Goal: Task Accomplishment & Management: Complete application form

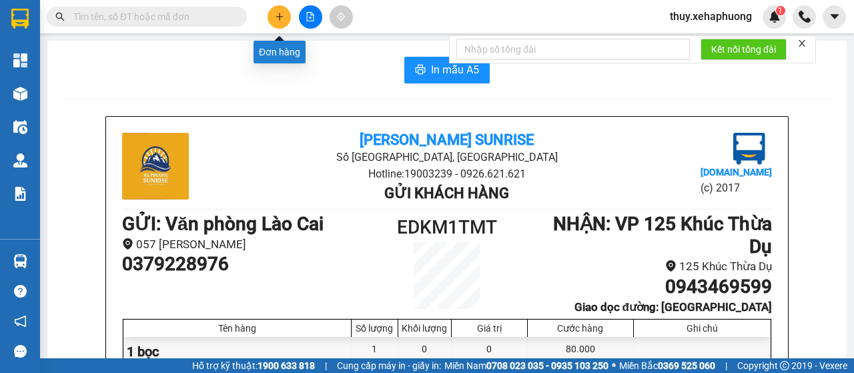
click at [280, 13] on icon "plus" at bounding box center [279, 16] width 9 height 9
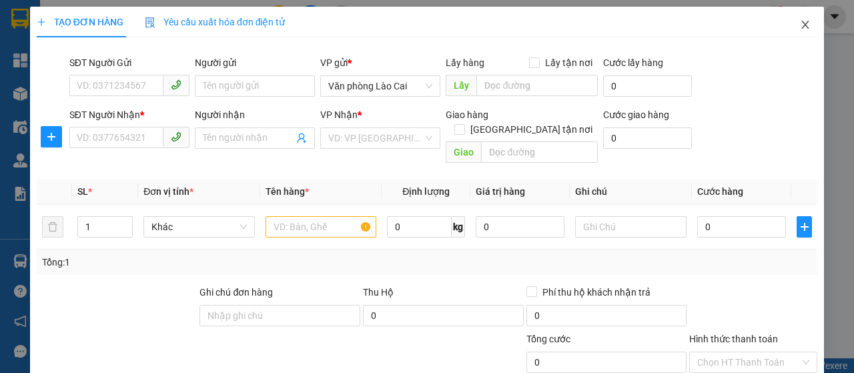
click at [802, 27] on icon "close" at bounding box center [805, 25] width 7 height 8
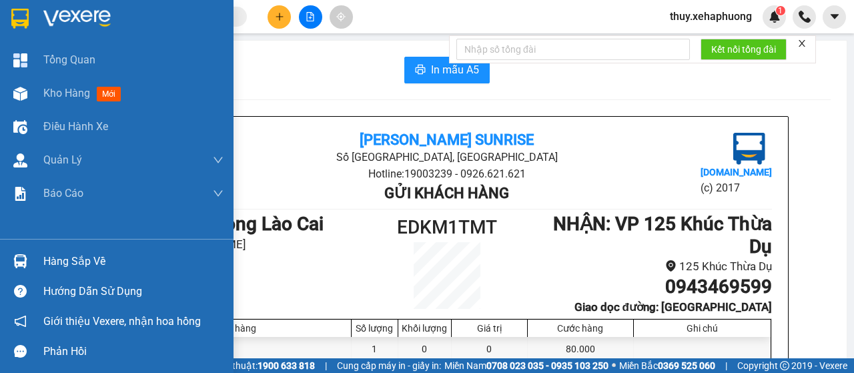
click at [16, 19] on img at bounding box center [19, 19] width 17 height 20
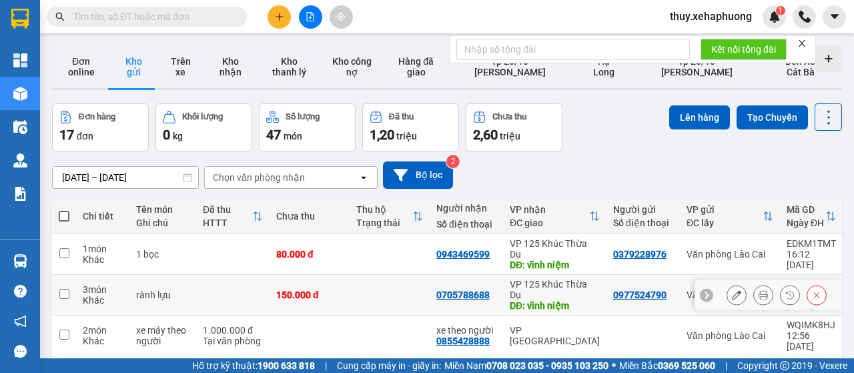
scroll to position [67, 0]
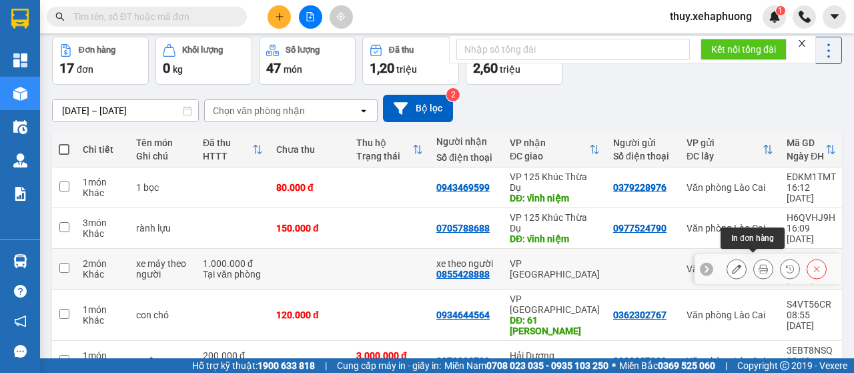
click at [754, 260] on button at bounding box center [763, 269] width 19 height 23
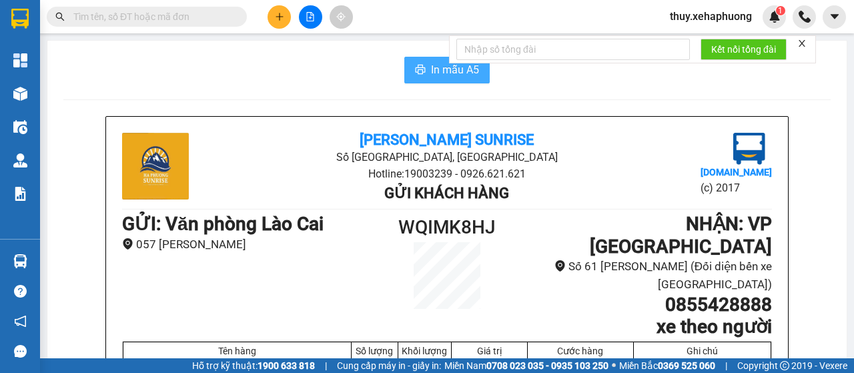
click at [422, 66] on button "In mẫu A5" at bounding box center [447, 70] width 85 height 27
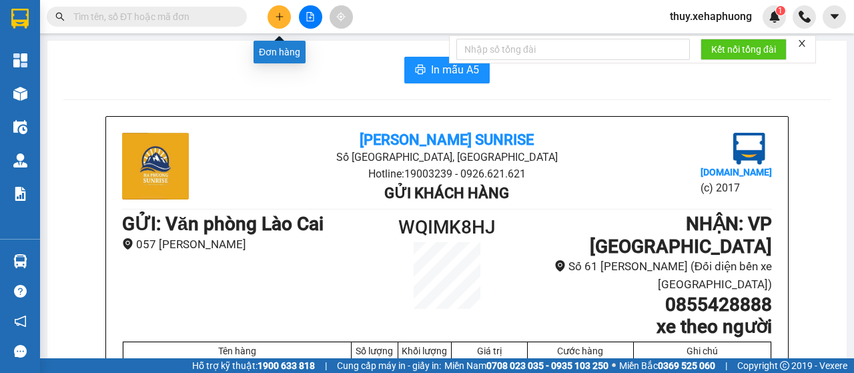
click at [280, 12] on icon "plus" at bounding box center [279, 16] width 9 height 9
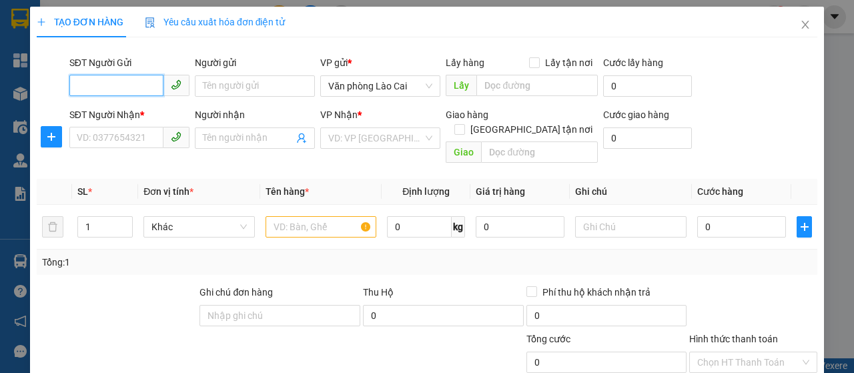
click at [118, 87] on input "SĐT Người Gửi" at bounding box center [116, 85] width 94 height 21
type input "0912292881"
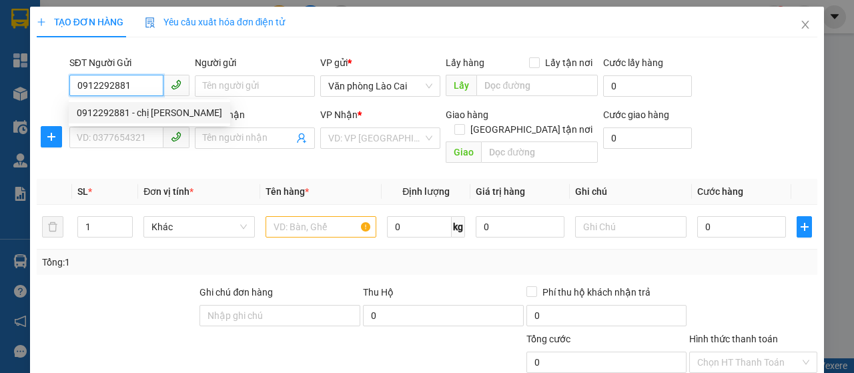
click at [97, 119] on div "0912292881 - chị phương" at bounding box center [150, 112] width 146 height 15
type input "chị [PERSON_NAME]"
type input "0973616708"
type input "anh dương"
type input "160.000"
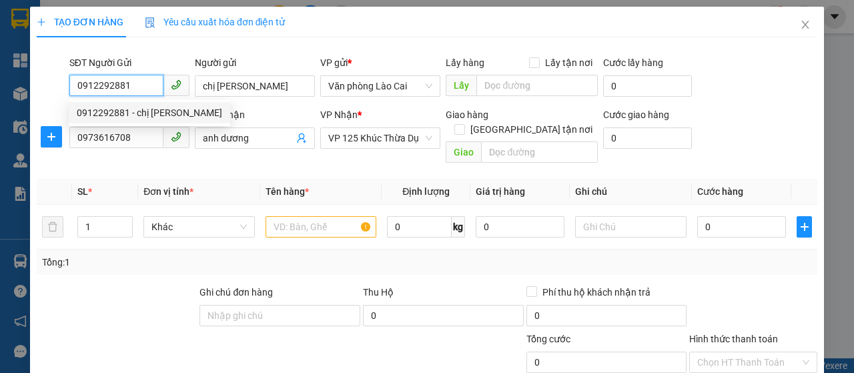
type input "160.000"
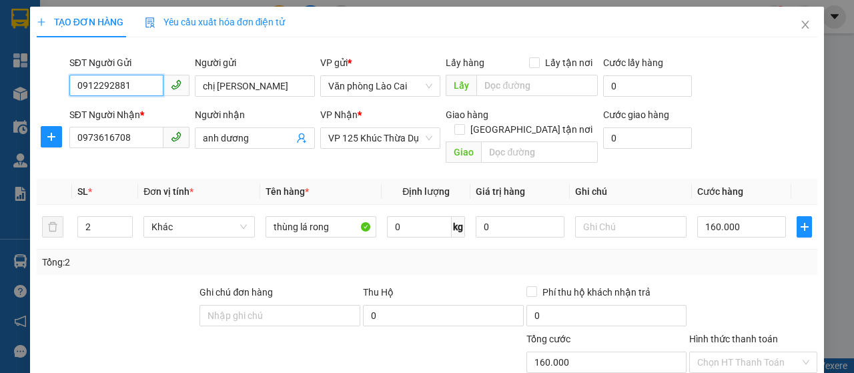
scroll to position [134, 0]
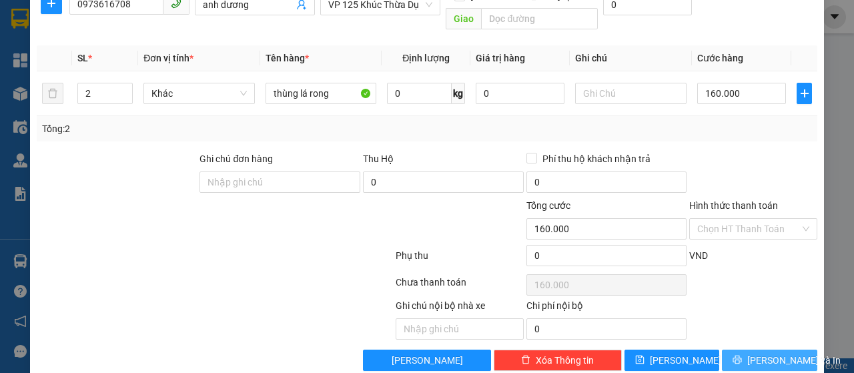
type input "0912292881"
click at [747, 350] on button "Lưu và In" at bounding box center [769, 360] width 95 height 21
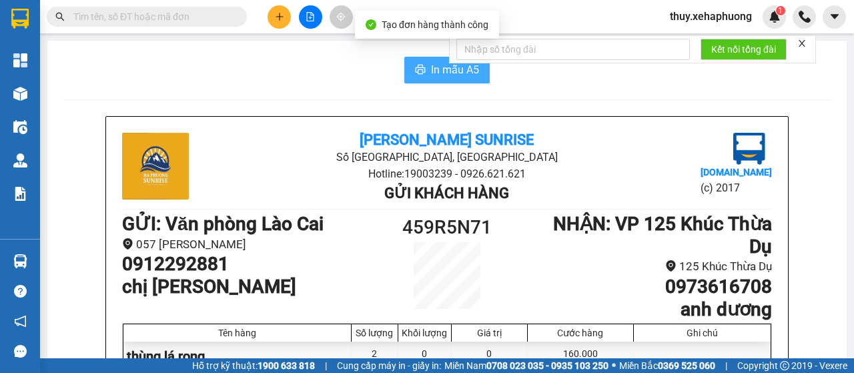
click at [413, 77] on button "In mẫu A5" at bounding box center [447, 70] width 85 height 27
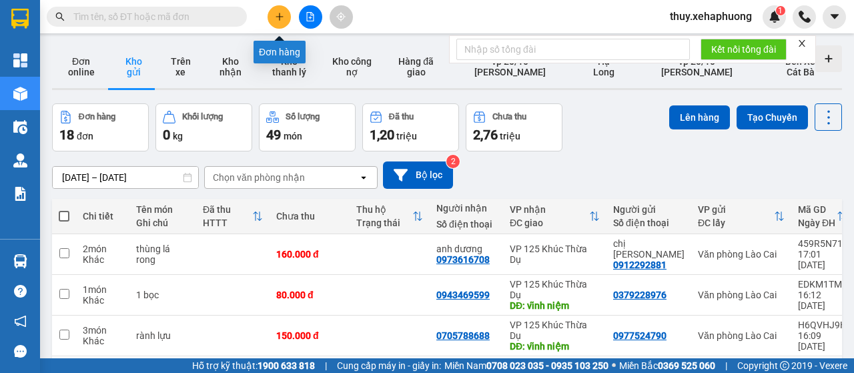
click at [276, 21] on icon "plus" at bounding box center [279, 16] width 9 height 9
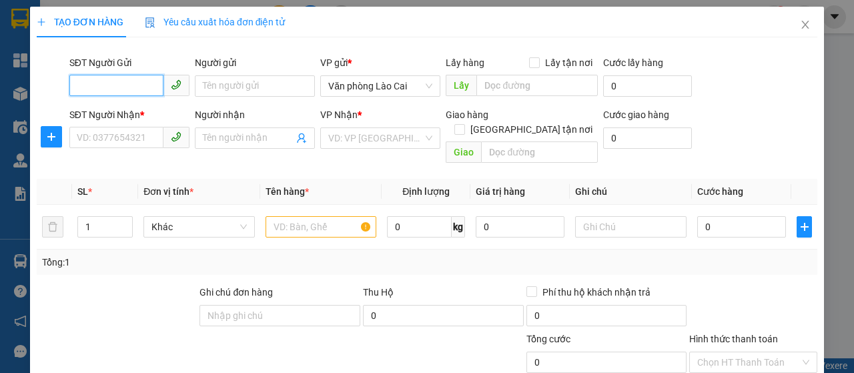
click at [126, 91] on input "SĐT Người Gửi" at bounding box center [116, 85] width 94 height 21
click at [298, 216] on input "text" at bounding box center [321, 226] width 111 height 21
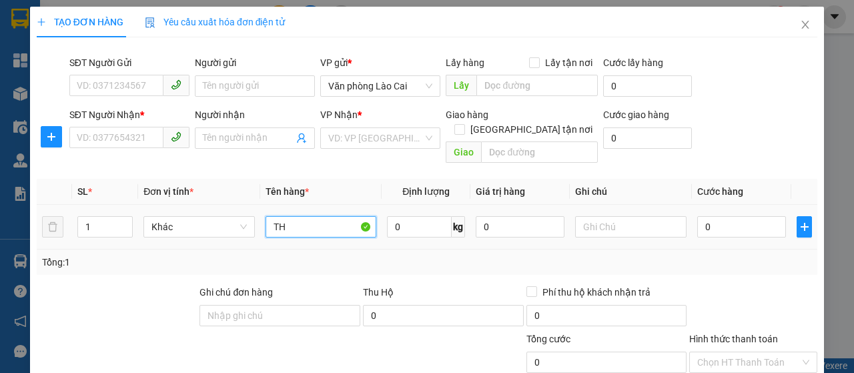
type input "T"
type input "S"
type input "XỐP THỊT BÒ"
click at [698, 216] on input "0" at bounding box center [742, 226] width 89 height 21
type input "1"
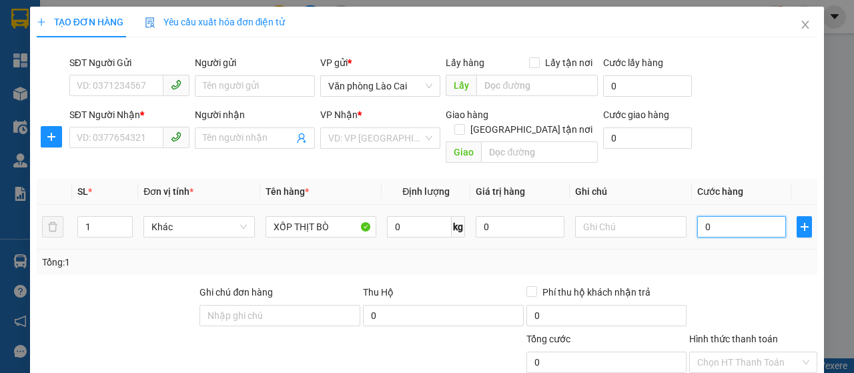
type input "1"
type input "10"
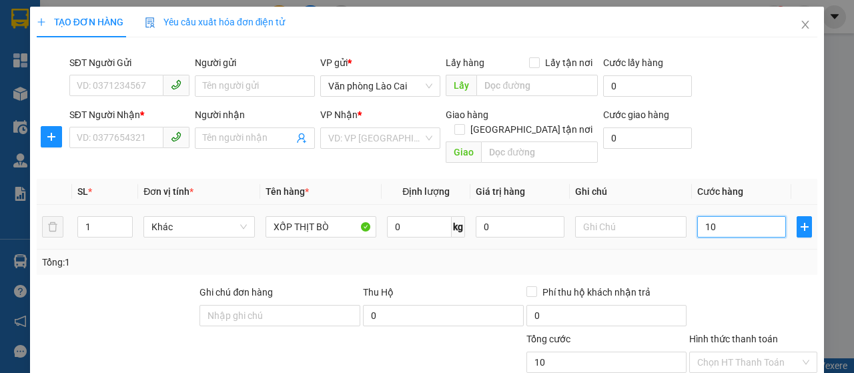
type input "100"
type input "1.000"
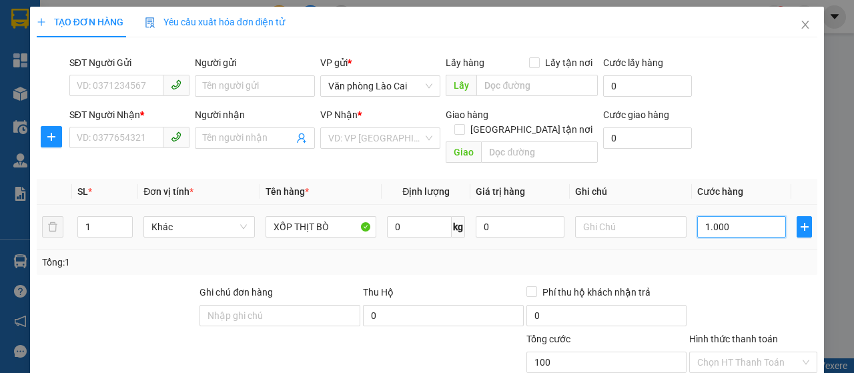
type input "1.000"
type input "10.000"
type input "100.000"
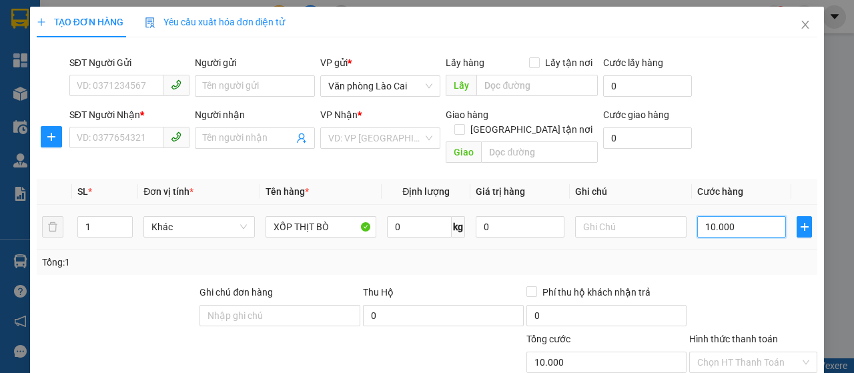
type input "100.000"
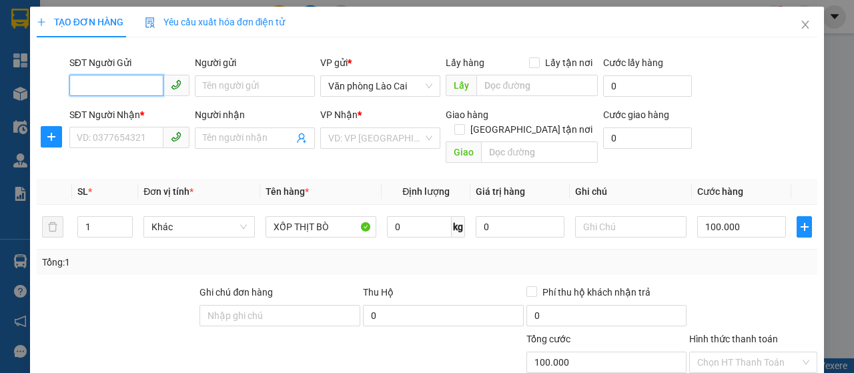
click at [105, 83] on input "SĐT Người Gửi" at bounding box center [116, 85] width 94 height 21
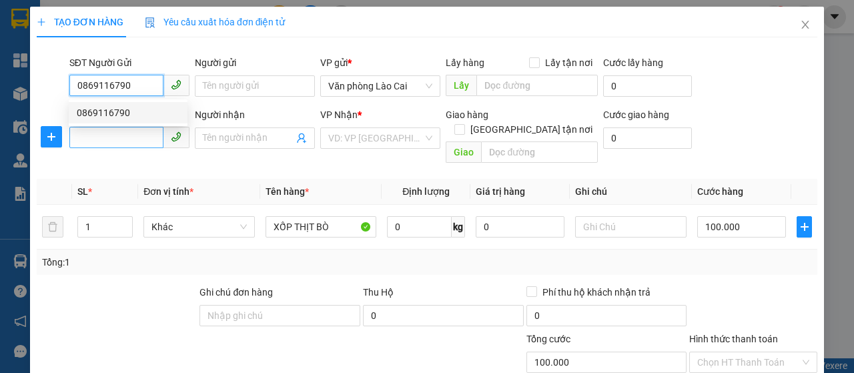
type input "0869116790"
click at [113, 134] on input "SĐT Người Nhận *" at bounding box center [116, 137] width 94 height 21
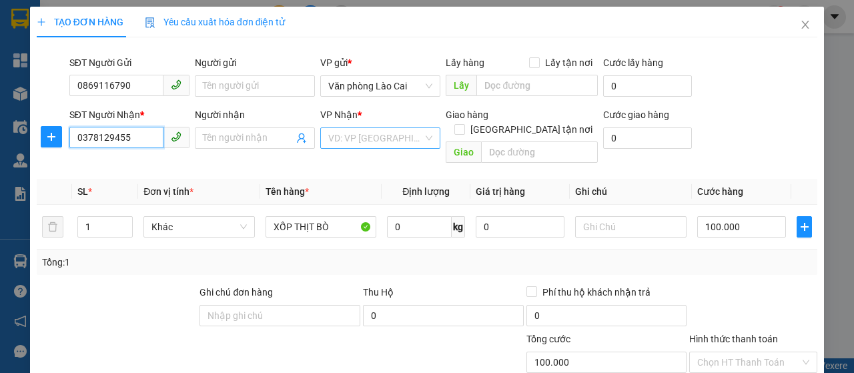
type input "0378129455"
click at [374, 135] on input "search" at bounding box center [375, 138] width 95 height 20
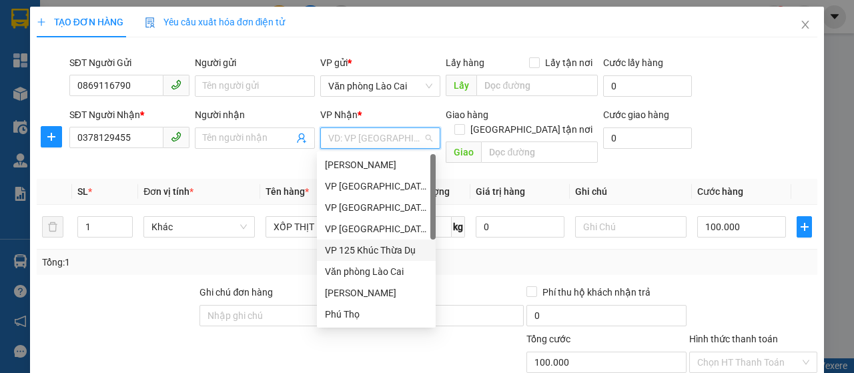
drag, startPoint x: 386, startPoint y: 250, endPoint x: 499, endPoint y: 170, distance: 138.5
click at [391, 247] on div "VP 125 Khúc Thừa Dụ" at bounding box center [376, 250] width 103 height 15
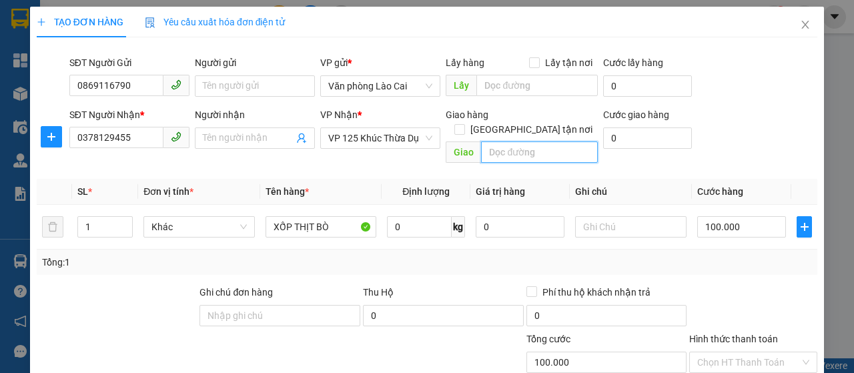
click at [526, 142] on input "text" at bounding box center [539, 152] width 116 height 21
type input "vĩnh niệm"
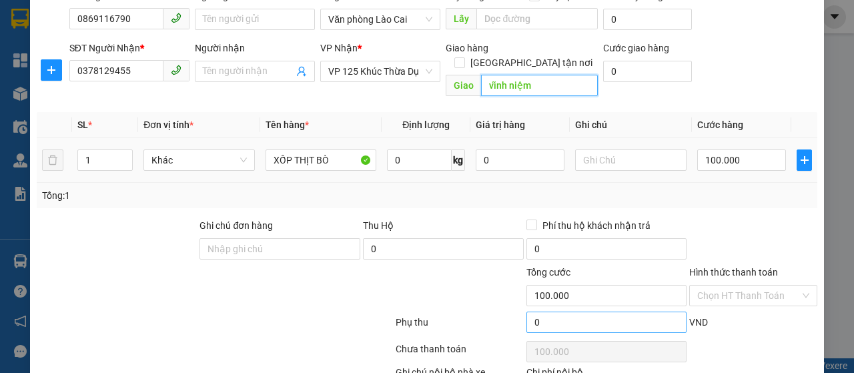
scroll to position [142, 0]
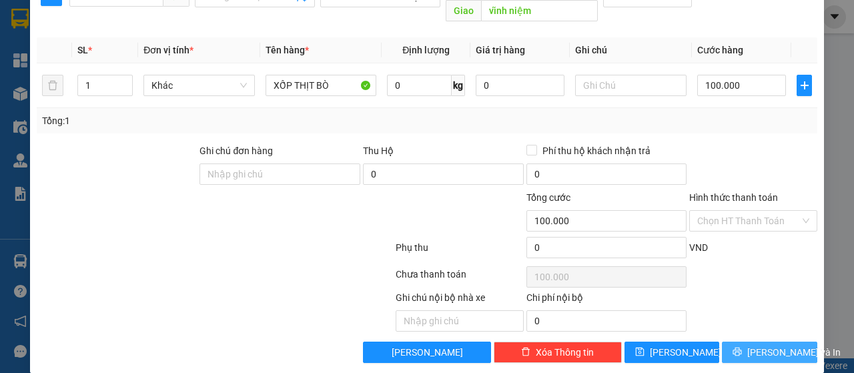
click at [768, 345] on span "Lưu và In" at bounding box center [794, 352] width 93 height 15
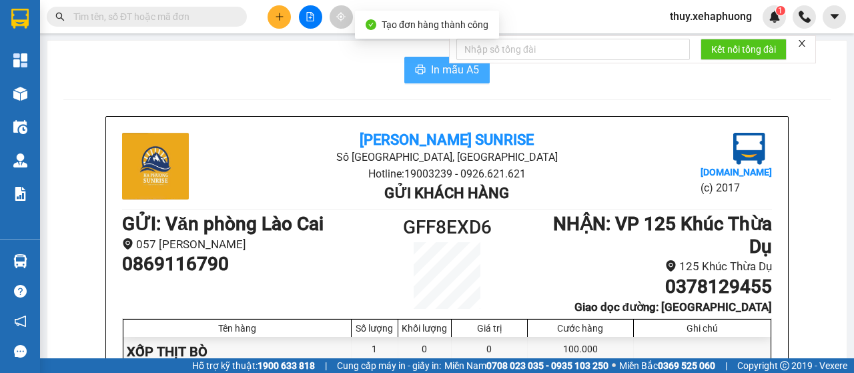
click at [417, 73] on icon "printer" at bounding box center [420, 69] width 11 height 11
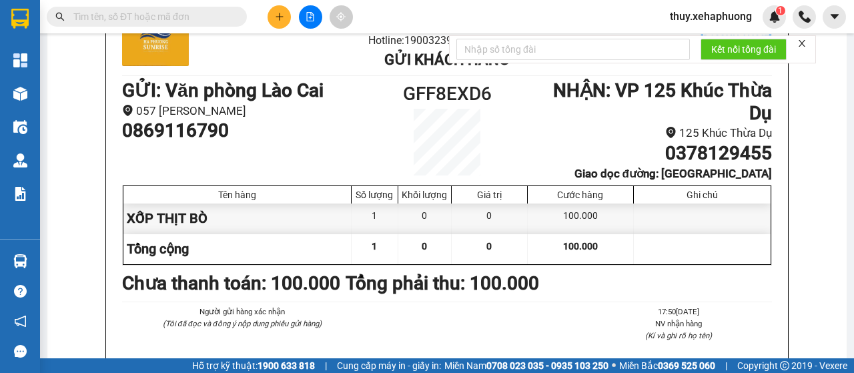
click at [284, 11] on button at bounding box center [279, 16] width 23 height 23
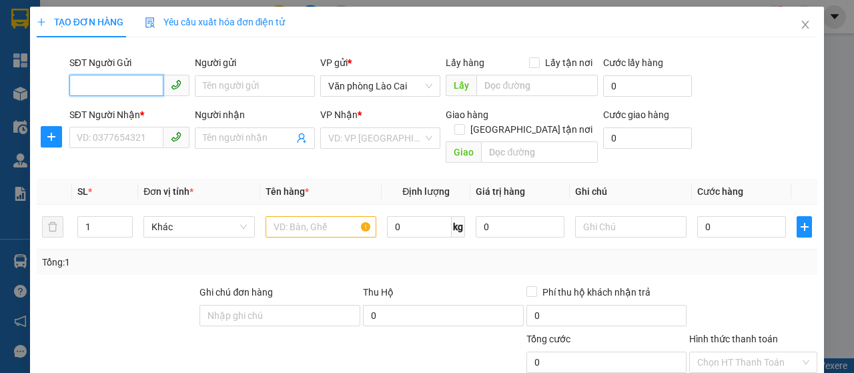
click at [131, 87] on input "SĐT Người Gửi" at bounding box center [116, 85] width 94 height 21
type input "0967797228"
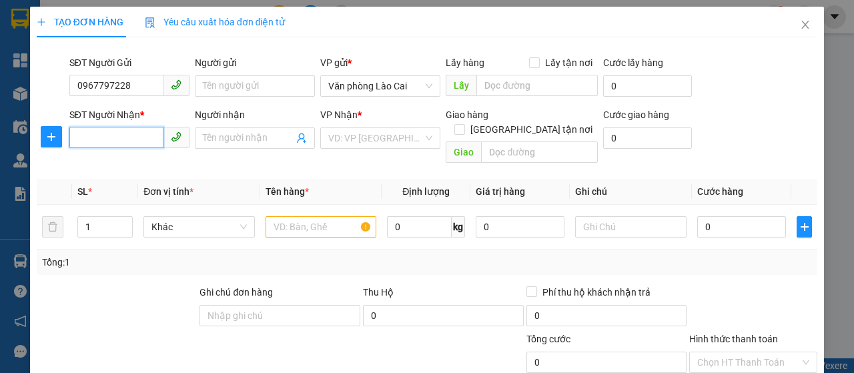
click at [139, 146] on input "SĐT Người Nhận *" at bounding box center [116, 137] width 94 height 21
type input "0971434059"
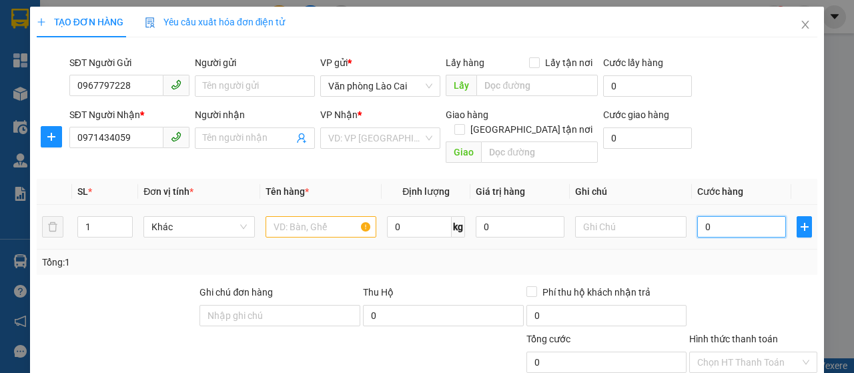
click at [698, 216] on input "0" at bounding box center [742, 226] width 89 height 21
type input "1"
type input "12"
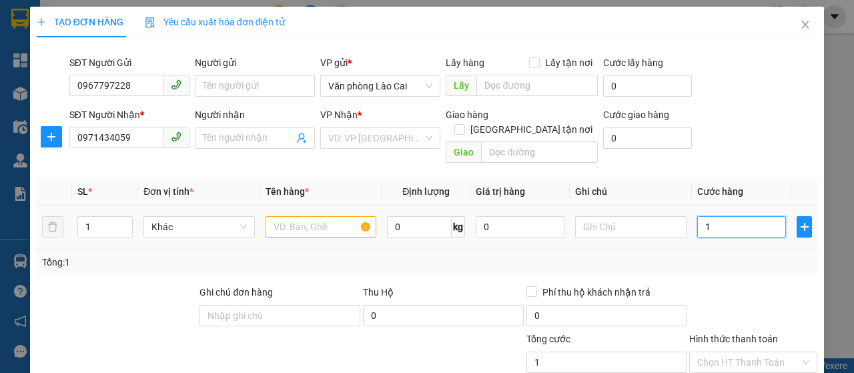
type input "12"
type input "120"
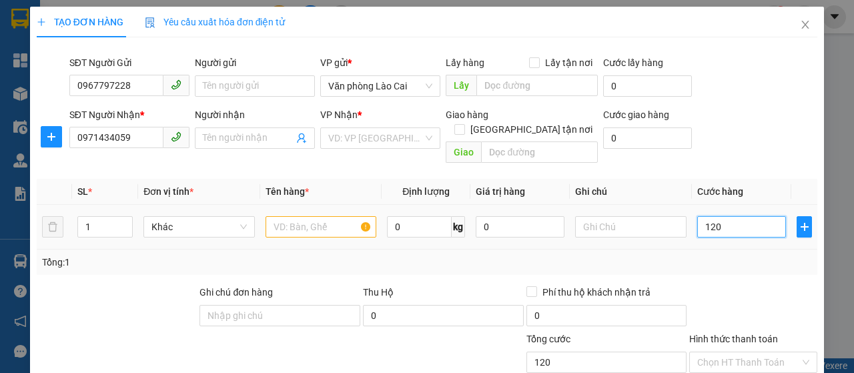
type input "1.200"
type input "12.000"
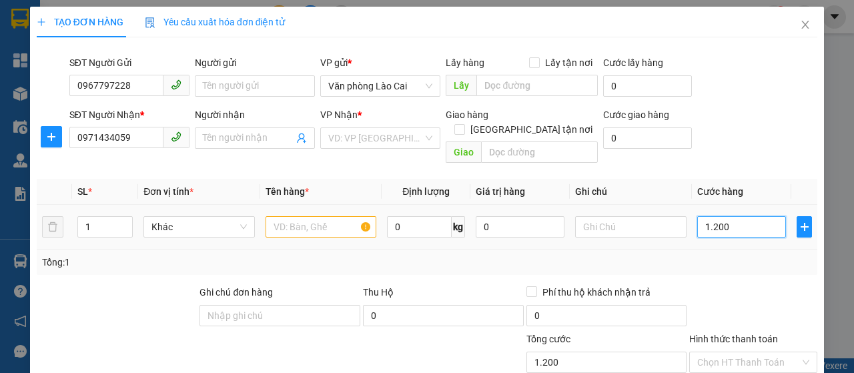
type input "12.000"
type input "120.000"
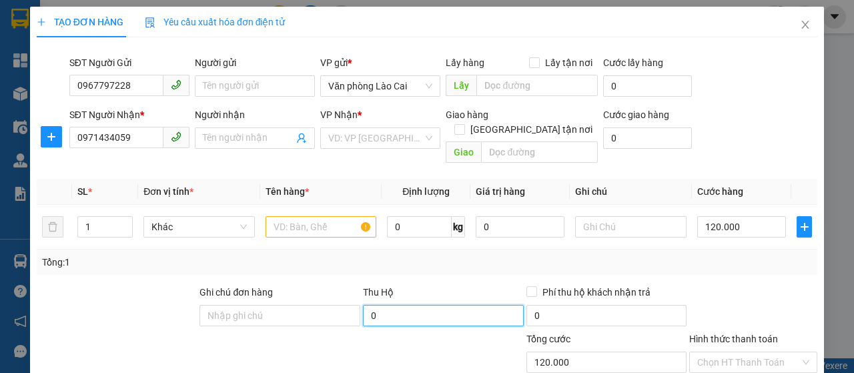
click at [363, 305] on input "0" at bounding box center [443, 315] width 161 height 21
type input "740.000"
click at [274, 216] on input "text" at bounding box center [321, 226] width 111 height 21
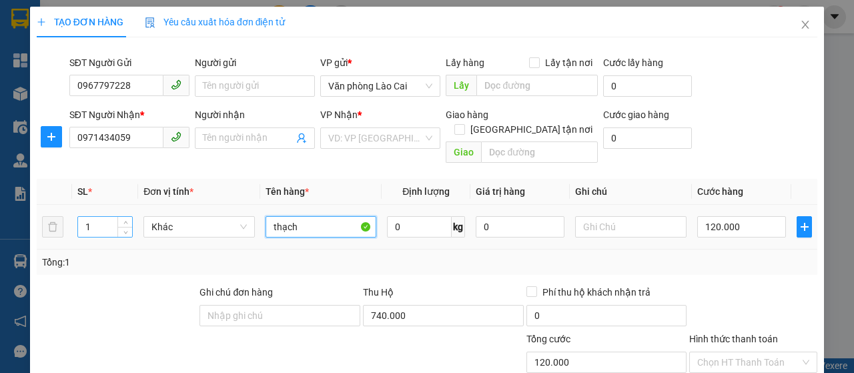
type input "thạch"
click at [91, 217] on input "1" at bounding box center [105, 227] width 55 height 20
type input "2"
click at [762, 264] on div "Transit Pickup Surcharge Ids Transit Deliver Surcharge Ids Transit Deliver Surc…" at bounding box center [427, 276] width 781 height 457
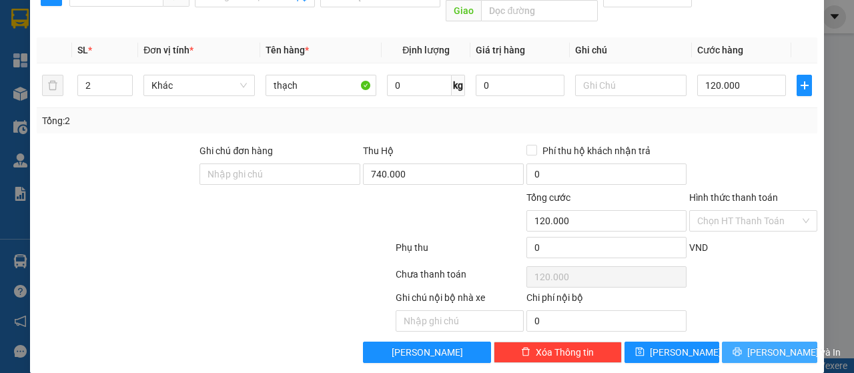
click at [755, 345] on span "Lưu và In" at bounding box center [794, 352] width 93 height 15
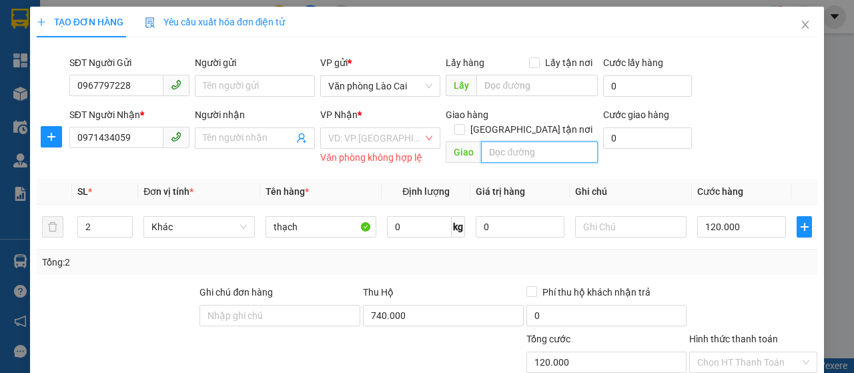
click at [520, 142] on input "text" at bounding box center [539, 152] width 116 height 21
type input "v"
click at [384, 127] on div "VD: VP Sài Gòn" at bounding box center [380, 137] width 120 height 21
type input "bxe vĩnh niệm"
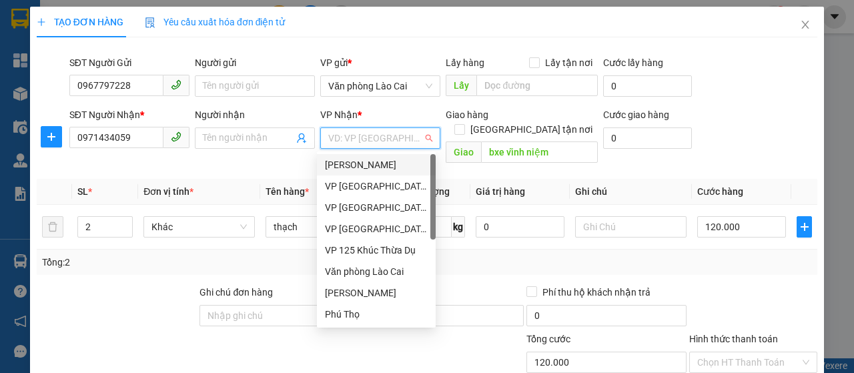
click at [384, 139] on input "search" at bounding box center [375, 138] width 95 height 20
click at [375, 249] on div "VP 125 Khúc Thừa Dụ" at bounding box center [376, 250] width 103 height 15
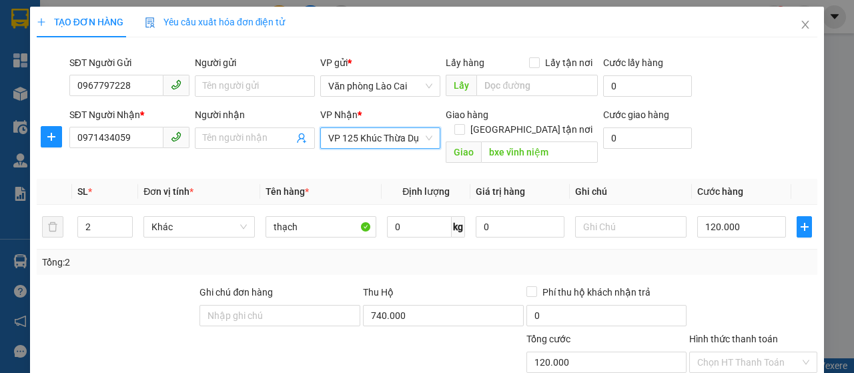
scroll to position [142, 0]
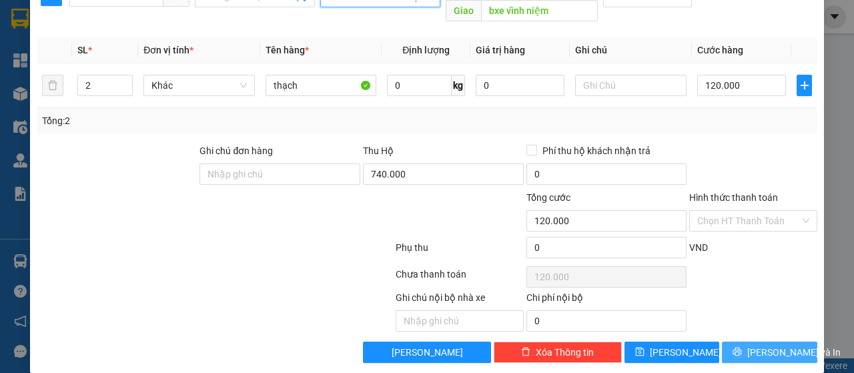
click at [750, 345] on span "Lưu và In" at bounding box center [794, 352] width 93 height 15
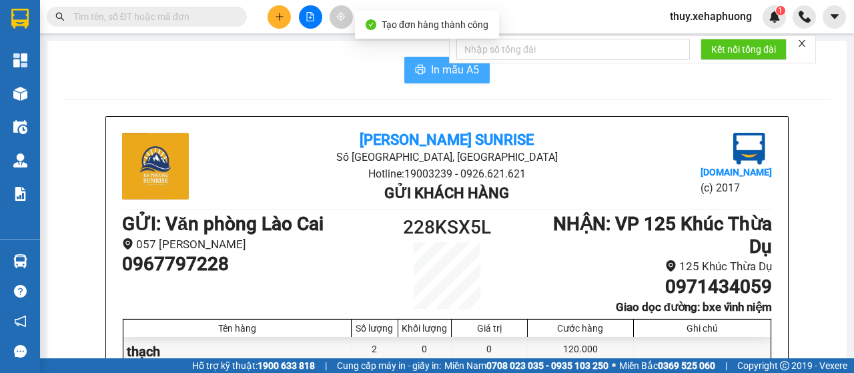
click at [441, 68] on span "In mẫu A5" at bounding box center [455, 69] width 48 height 17
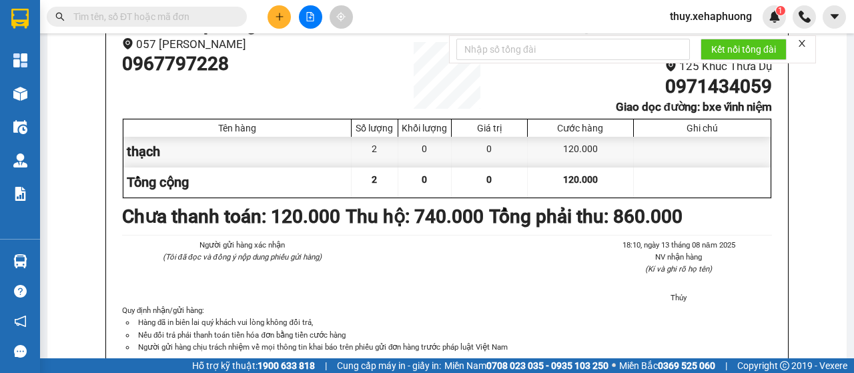
scroll to position [134, 0]
